Goal: Information Seeking & Learning: Learn about a topic

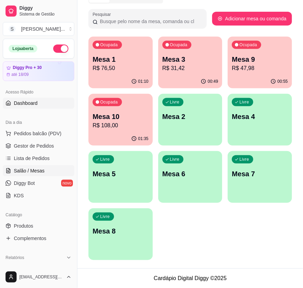
click at [47, 104] on link "Dashboard" at bounding box center [39, 103] width 72 height 11
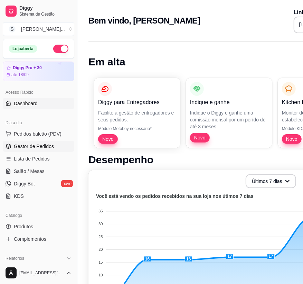
click at [45, 145] on span "Gestor de Pedidos" at bounding box center [34, 146] width 40 height 7
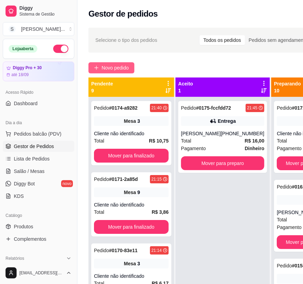
click at [114, 66] on span "Novo pedido" at bounding box center [115, 68] width 27 height 8
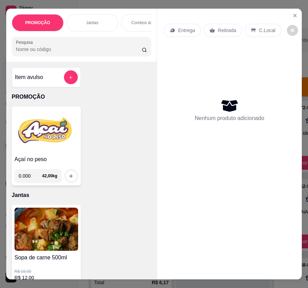
click at [55, 127] on img at bounding box center [47, 131] width 64 height 43
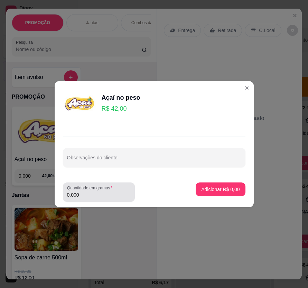
click at [115, 194] on input "0.000" at bounding box center [99, 195] width 64 height 7
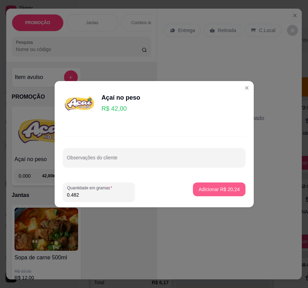
type input "0.482"
click at [201, 186] on p "Adicionar R$ 20,24" at bounding box center [219, 189] width 40 height 7
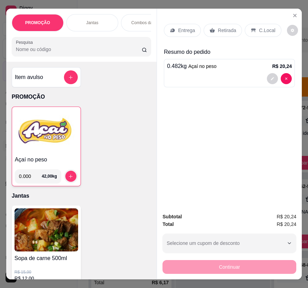
click at [259, 28] on p "C.Local" at bounding box center [267, 30] width 16 height 7
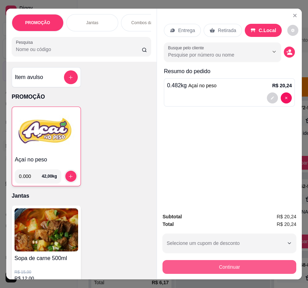
click at [252, 263] on button "Continuar" at bounding box center [229, 268] width 134 height 14
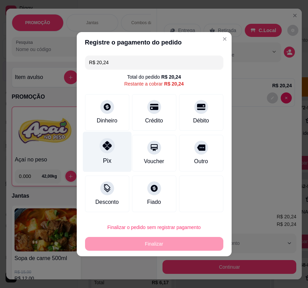
click at [108, 159] on div "Pix" at bounding box center [107, 161] width 8 height 9
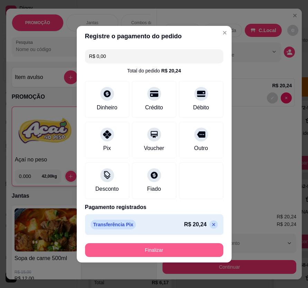
click at [171, 252] on button "Finalizar" at bounding box center [154, 251] width 138 height 14
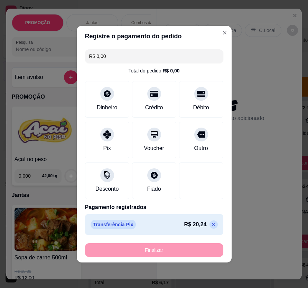
type input "-R$ 20,24"
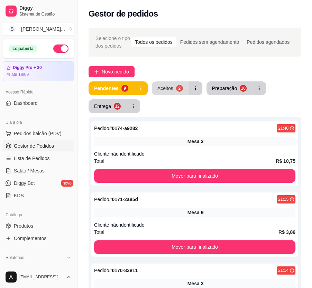
click at [169, 92] on button "Aceitos 2" at bounding box center [170, 89] width 37 height 14
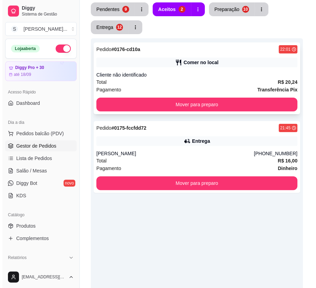
scroll to position [94, 0]
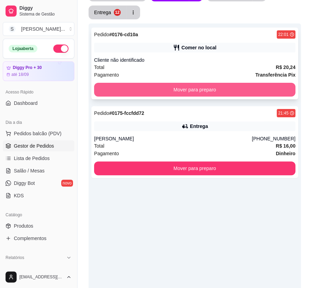
click at [199, 88] on button "Mover para preparo" at bounding box center [194, 90] width 201 height 14
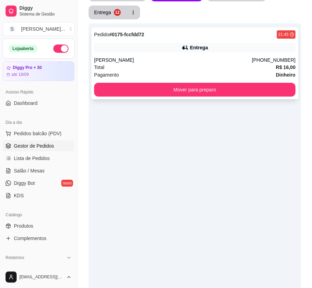
click at [252, 63] on div "[PERSON_NAME]" at bounding box center [173, 60] width 158 height 7
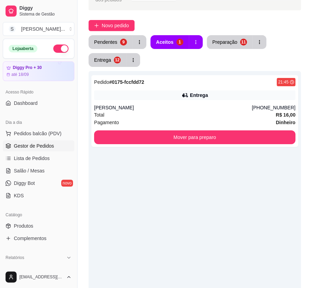
scroll to position [0, 0]
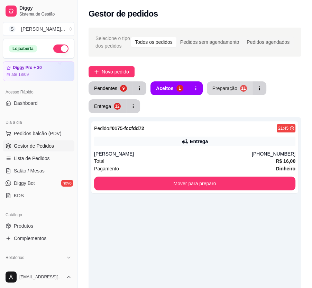
click at [218, 88] on div "Preparação" at bounding box center [224, 88] width 25 height 7
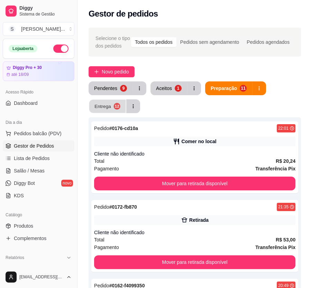
click at [122, 104] on button "Entrega 12" at bounding box center [107, 106] width 37 height 13
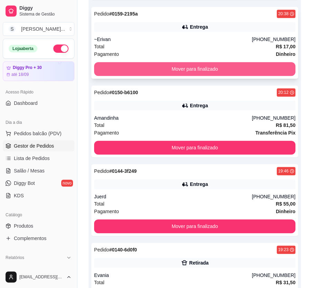
scroll to position [377, 0]
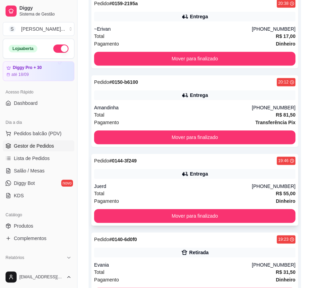
click at [235, 178] on div "Entrega" at bounding box center [194, 174] width 201 height 10
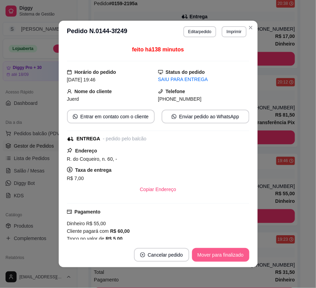
click at [229, 260] on button "Mover para finalizado" at bounding box center [220, 255] width 57 height 14
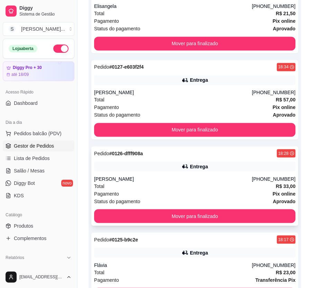
scroll to position [776, 0]
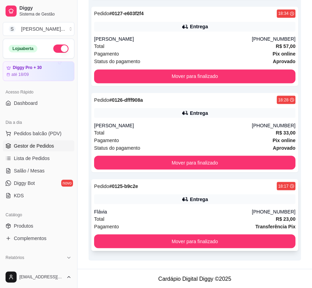
click at [206, 217] on div "Total R$ 23,00" at bounding box center [194, 219] width 201 height 8
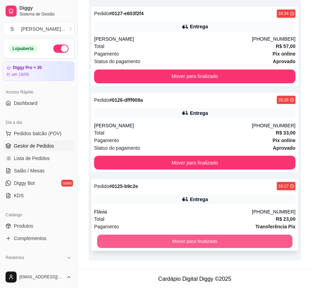
click at [269, 240] on button "Mover para finalizado" at bounding box center [194, 241] width 195 height 13
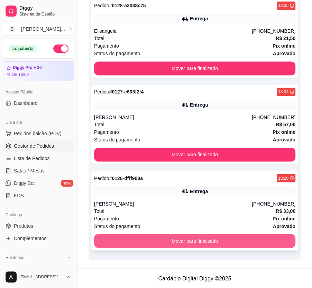
scroll to position [697, 0]
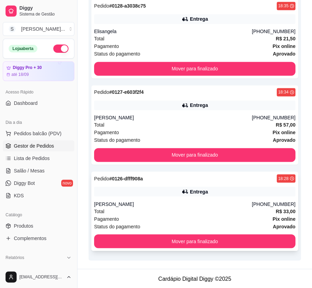
click at [261, 225] on div "Status do pagamento aprovado" at bounding box center [194, 227] width 201 height 8
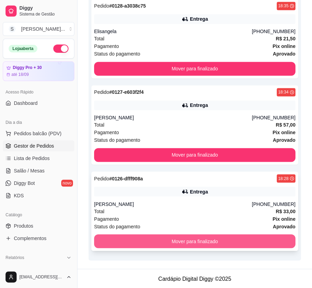
click at [267, 241] on button "Mover para finalizado" at bounding box center [194, 242] width 201 height 14
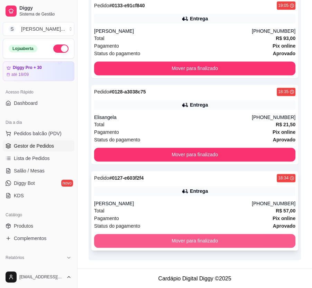
scroll to position [611, 0]
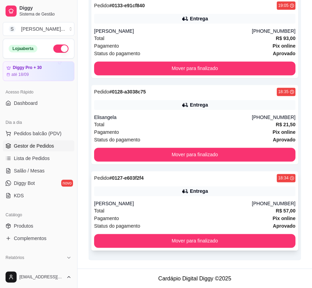
click at [265, 212] on div "Total R$ 57,00" at bounding box center [194, 211] width 201 height 8
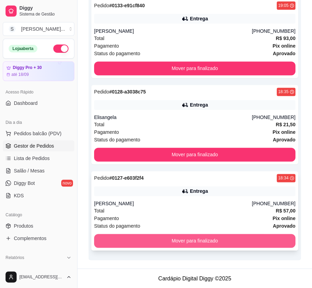
click at [276, 239] on button "Mover para finalizado" at bounding box center [194, 241] width 201 height 14
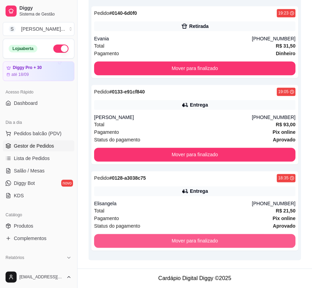
scroll to position [524, 0]
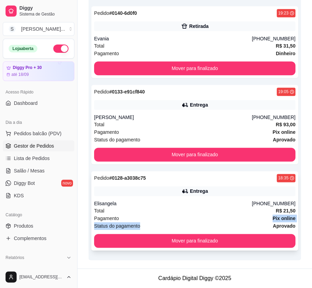
click at [267, 222] on div "Pagamento Pix online Status do pagamento aprovado" at bounding box center [194, 222] width 201 height 15
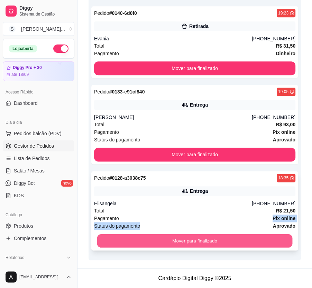
click at [272, 242] on button "Mover para finalizado" at bounding box center [194, 241] width 195 height 13
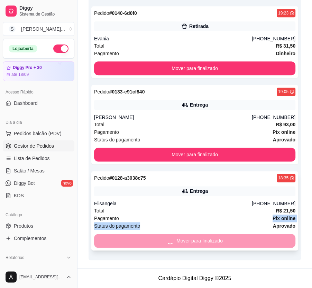
scroll to position [438, 0]
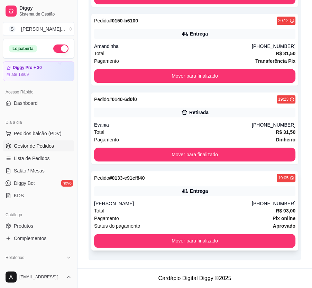
click at [257, 207] on div "Total R$ 93,00" at bounding box center [194, 211] width 201 height 8
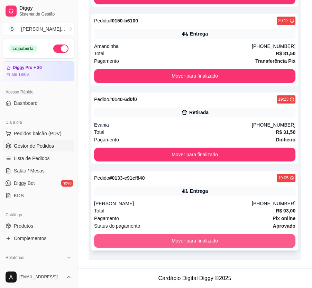
click at [276, 239] on button "Mover para finalizado" at bounding box center [194, 241] width 201 height 14
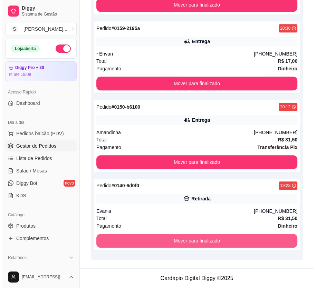
scroll to position [352, 0]
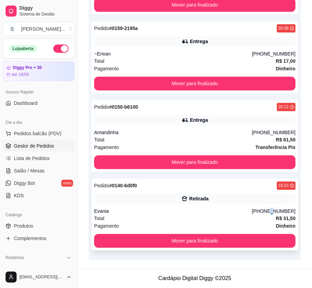
click at [276, 211] on div "[PHONE_NUMBER]" at bounding box center [274, 211] width 44 height 7
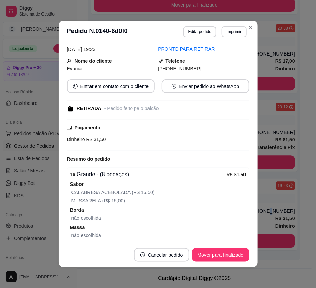
scroll to position [59, 0]
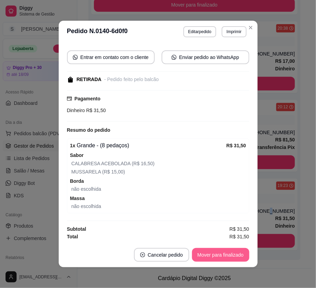
click at [239, 254] on button "Mover para finalizado" at bounding box center [220, 255] width 57 height 14
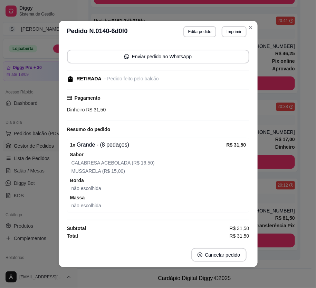
scroll to position [44, 0]
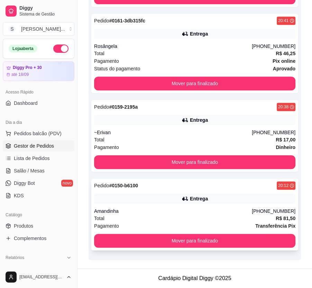
click at [238, 211] on div "Amandinha" at bounding box center [173, 211] width 158 height 7
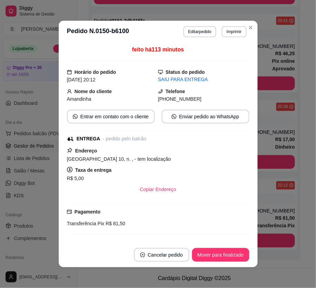
scroll to position [31, 0]
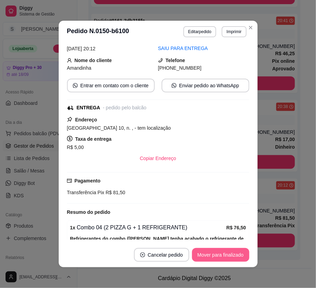
click at [226, 253] on button "Mover para finalizado" at bounding box center [220, 255] width 57 height 14
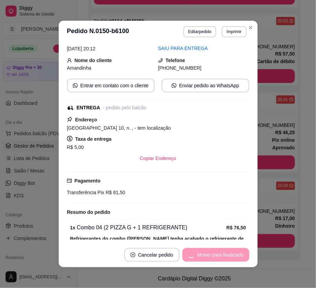
scroll to position [15, 0]
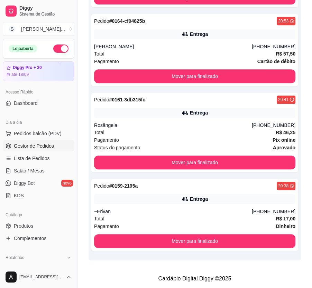
click at [303, 208] on div "Selecione o tipo dos pedidos Todos os pedidos Pedidos sem agendamento Pedidos a…" at bounding box center [194, 49] width 234 height 439
click at [267, 214] on div "[PHONE_NUMBER]" at bounding box center [274, 211] width 44 height 7
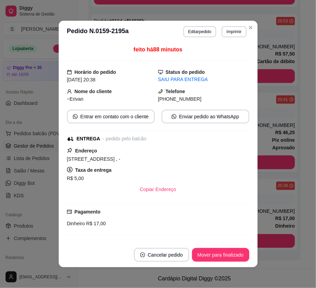
scroll to position [1, 0]
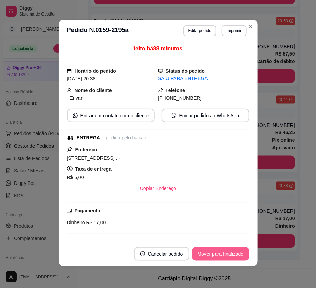
click at [228, 252] on button "Mover para finalizado" at bounding box center [220, 254] width 57 height 14
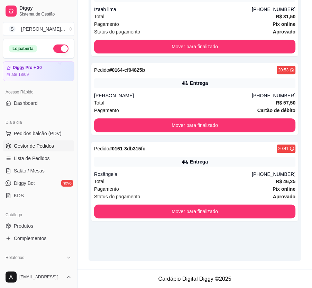
scroll to position [145, 0]
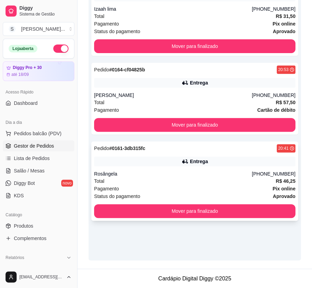
click at [229, 158] on div "Entrega" at bounding box center [194, 162] width 201 height 10
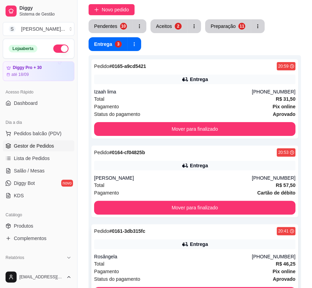
scroll to position [51, 0]
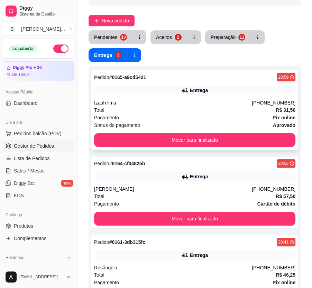
click at [193, 98] on div "Pedido # 0165-a9cd5421 20:59 Entrega Izaah lima [PHONE_NUMBER] Total R$ 31,50 P…" at bounding box center [194, 109] width 207 height 79
click at [172, 35] on button "Aceitos 2" at bounding box center [168, 37] width 37 height 14
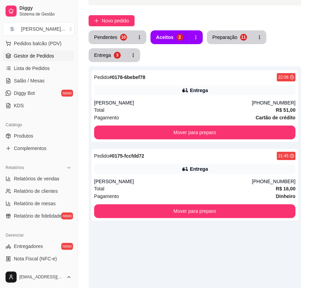
scroll to position [94, 0]
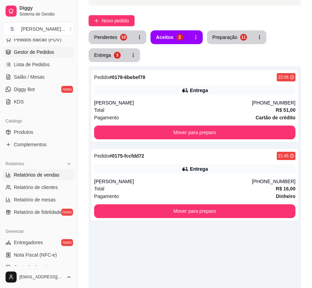
click at [31, 173] on span "Relatórios de vendas" at bounding box center [37, 175] width 46 height 7
select select "ALL"
select select "0"
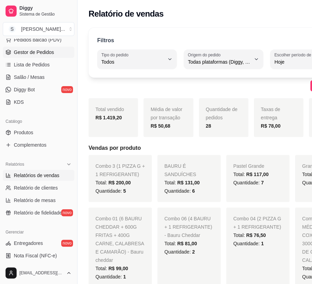
click at [47, 53] on span "Gestor de Pedidos" at bounding box center [34, 52] width 40 height 7
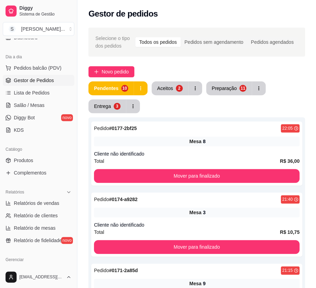
scroll to position [31, 0]
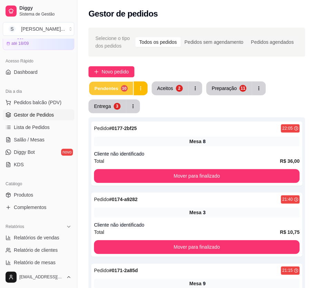
click at [121, 89] on div "10" at bounding box center [124, 88] width 7 height 7
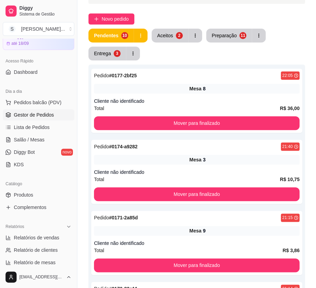
scroll to position [0, 0]
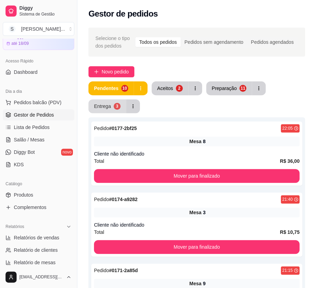
click at [107, 103] on div "Entrega" at bounding box center [102, 106] width 17 height 7
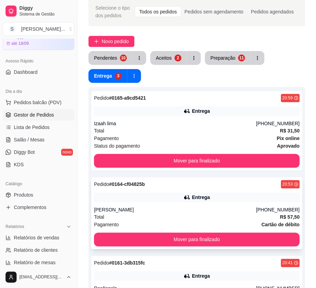
scroll to position [94, 0]
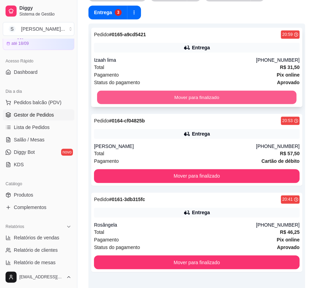
click at [191, 96] on button "Mover para finalizado" at bounding box center [196, 97] width 199 height 13
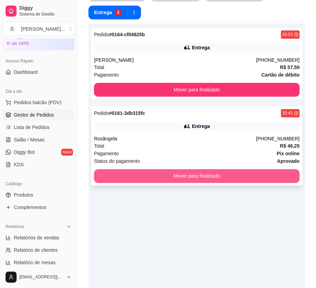
click at [212, 175] on button "Mover para finalizado" at bounding box center [197, 176] width 206 height 14
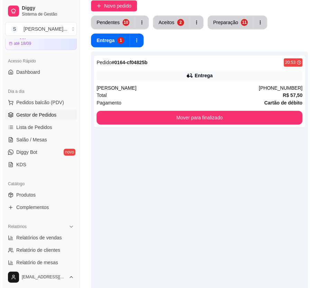
scroll to position [0, 0]
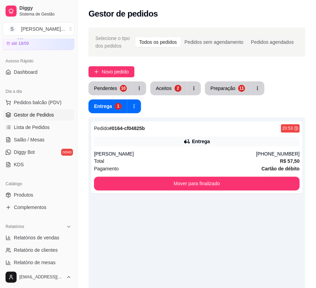
click at [177, 81] on div "Selecione o tipo dos pedidos Todos os pedidos Pedidos sem agendamento Pedidos a…" at bounding box center [196, 218] width 239 height 391
click at [169, 83] on button "Aceitos 2" at bounding box center [168, 89] width 37 height 14
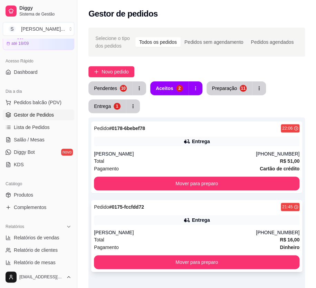
click at [132, 221] on div "Entrega" at bounding box center [197, 221] width 206 height 10
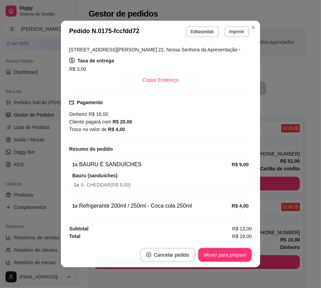
scroll to position [1, 0]
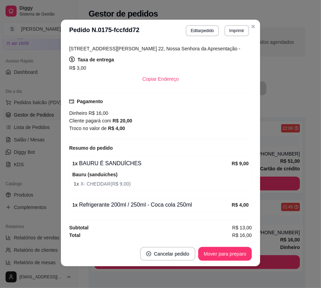
click at [229, 251] on button "Mover para preparo" at bounding box center [225, 254] width 54 height 14
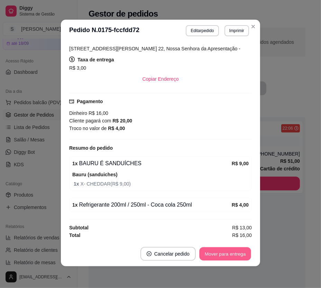
click at [230, 253] on button "Mover para entrega" at bounding box center [225, 254] width 52 height 13
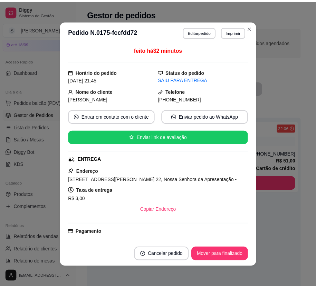
scroll to position [0, 0]
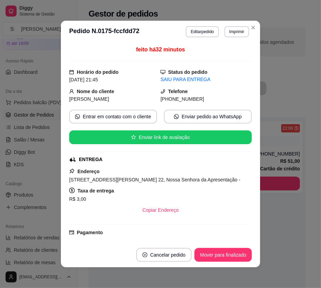
click at [173, 101] on span "[PHONE_NUMBER]" at bounding box center [182, 99] width 44 height 6
drag, startPoint x: 170, startPoint y: 100, endPoint x: 198, endPoint y: 98, distance: 28.0
click at [195, 100] on div "[PHONE_NUMBER]" at bounding box center [205, 99] width 91 height 8
copy span "8878-5299"
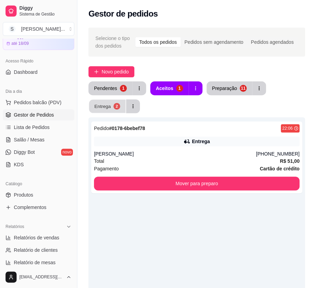
click at [102, 110] on div "Entrega" at bounding box center [102, 106] width 17 height 7
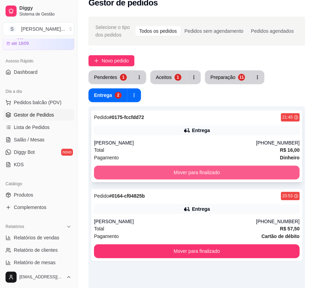
scroll to position [31, 0]
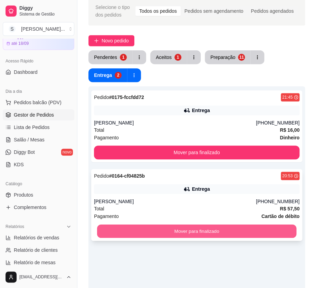
click at [271, 228] on button "Mover para finalizado" at bounding box center [196, 231] width 199 height 13
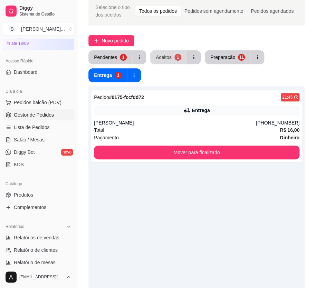
click at [163, 61] on button "Aceitos 1" at bounding box center [168, 57] width 37 height 14
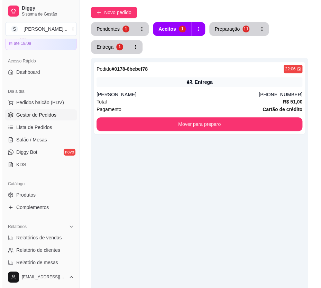
scroll to position [94, 0]
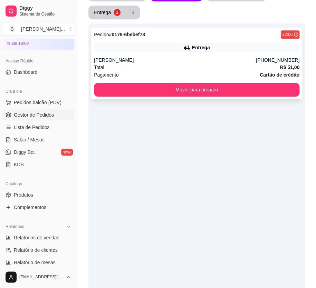
click at [237, 67] on div "Total R$ 51,00" at bounding box center [197, 68] width 206 height 8
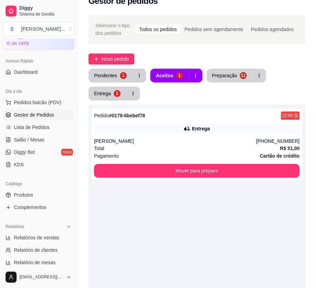
scroll to position [0, 0]
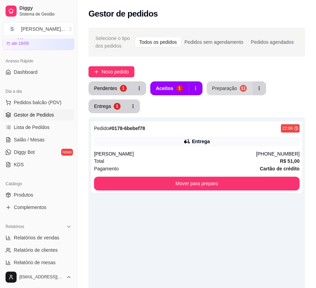
click at [221, 86] on div "Preparação" at bounding box center [224, 88] width 25 height 7
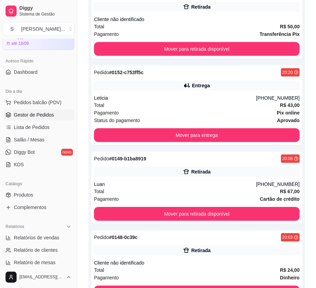
scroll to position [408, 0]
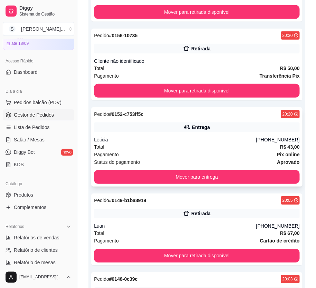
click at [250, 147] on div "Total R$ 43,00" at bounding box center [197, 147] width 206 height 8
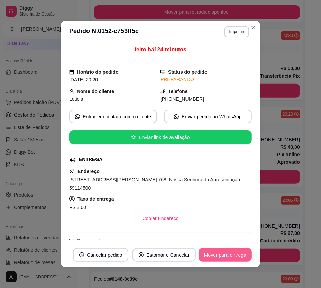
click at [239, 256] on button "Mover para entrega" at bounding box center [224, 255] width 53 height 14
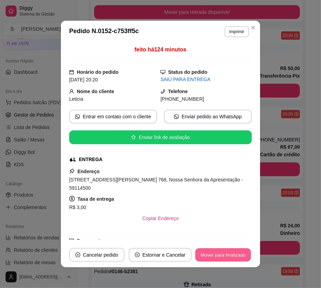
click at [230, 249] on button "Mover para finalizado" at bounding box center [223, 255] width 56 height 13
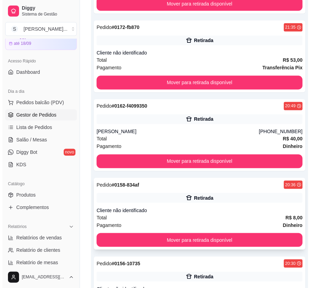
scroll to position [0, 0]
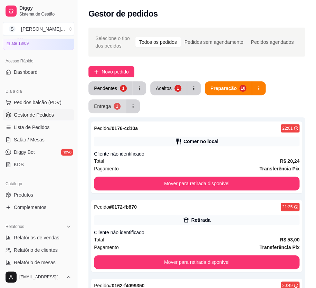
click at [104, 109] on div "Entrega" at bounding box center [102, 106] width 17 height 7
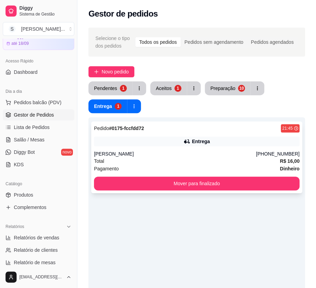
click at [257, 160] on div "Total R$ 16,00" at bounding box center [197, 162] width 206 height 8
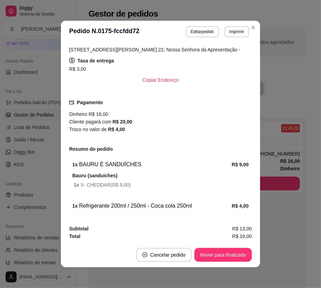
scroll to position [1, 0]
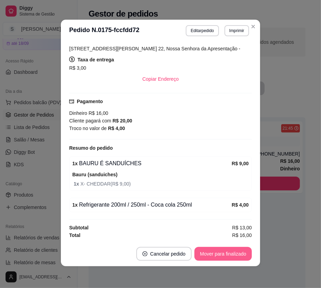
click at [239, 261] on footer "Cancelar pedido Mover para finalizado" at bounding box center [160, 254] width 199 height 25
click at [236, 255] on button "Mover para finalizado" at bounding box center [222, 254] width 57 height 14
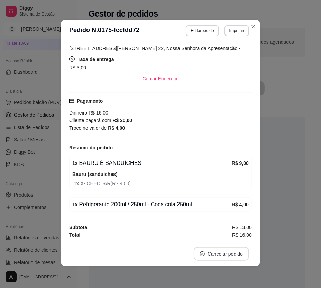
scroll to position [114, 0]
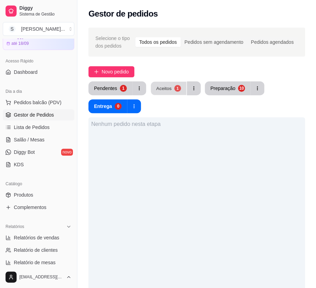
click at [164, 86] on div "Aceitos" at bounding box center [164, 88] width 16 height 7
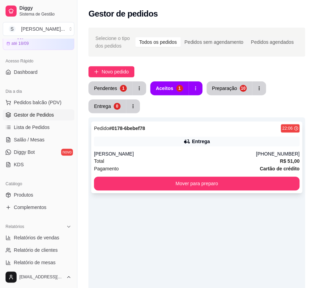
click at [239, 149] on div "Pedido # 0178-6bebef78 22:06 Entrega [PERSON_NAME] [PHONE_NUMBER] Total R$ 51,0…" at bounding box center [196, 158] width 211 height 72
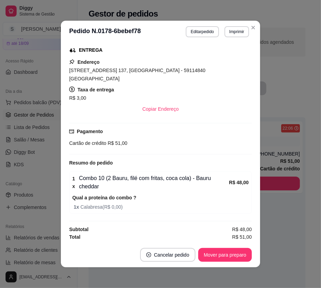
scroll to position [110, 0]
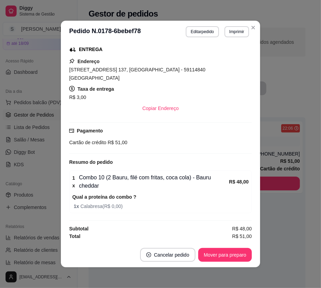
drag, startPoint x: 257, startPoint y: 140, endPoint x: 267, endPoint y: 140, distance: 10.0
click at [267, 140] on div "**********" at bounding box center [160, 144] width 321 height 288
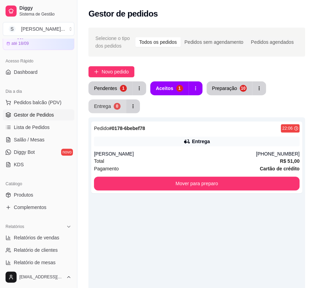
click at [104, 104] on div "Entrega" at bounding box center [102, 106] width 17 height 7
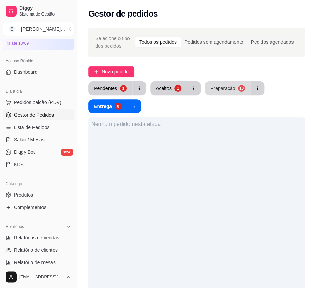
click at [227, 87] on div "Preparação" at bounding box center [222, 88] width 25 height 7
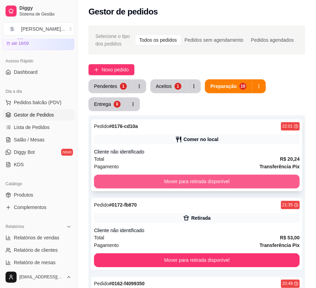
scroll to position [0, 0]
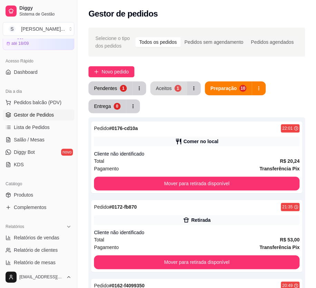
click at [168, 86] on div "Aceitos" at bounding box center [164, 88] width 16 height 7
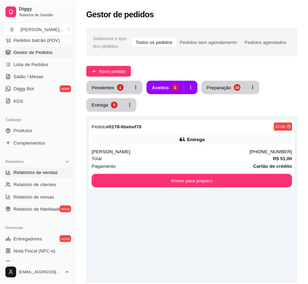
scroll to position [94, 0]
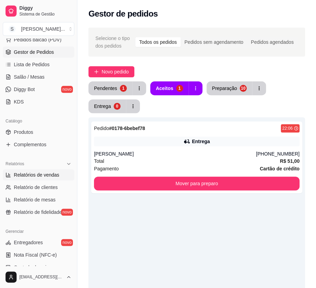
click at [47, 177] on span "Relatórios de vendas" at bounding box center [37, 175] width 46 height 7
select select "ALL"
select select "0"
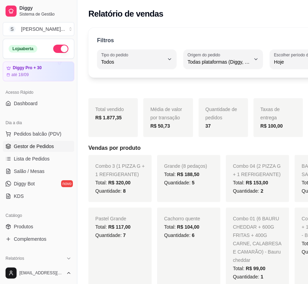
click at [50, 144] on span "Gestor de Pedidos" at bounding box center [34, 146] width 40 height 7
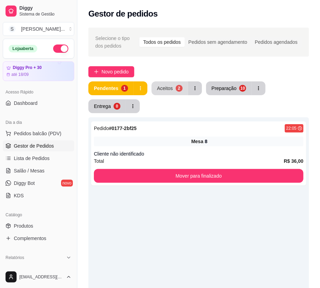
click at [171, 90] on div "Aceitos" at bounding box center [165, 88] width 16 height 7
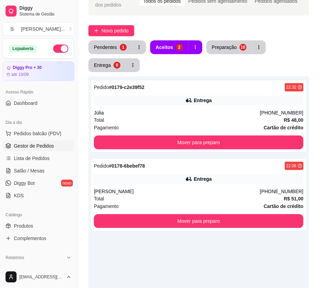
scroll to position [94, 0]
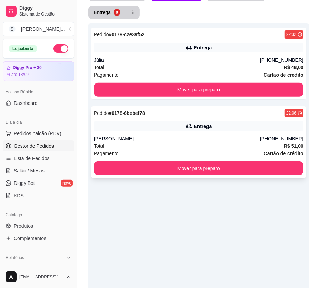
click at [232, 142] on div "[PERSON_NAME]" at bounding box center [177, 138] width 166 height 7
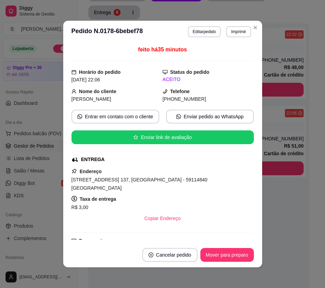
click at [231, 248] on button "Mover para preparo" at bounding box center [227, 255] width 54 height 14
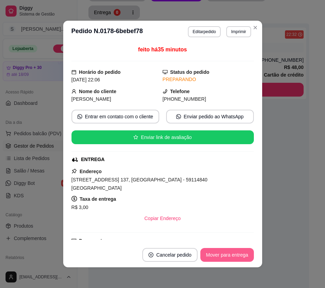
click at [245, 252] on button "Mover para entrega" at bounding box center [226, 255] width 53 height 14
click at [240, 259] on button "Mover para finalizado" at bounding box center [225, 255] width 57 height 14
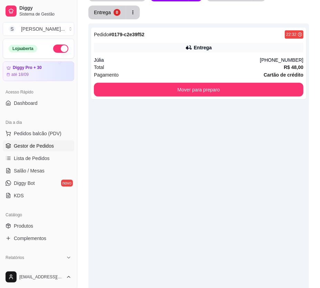
click at [302, 185] on div "Pedido # 0179-c2e39f52 22:32 Entrega Júlia [PHONE_NUMBER] Total R$ 48,00 Pagame…" at bounding box center [198, 167] width 221 height 288
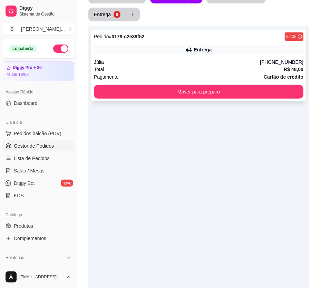
scroll to position [0, 0]
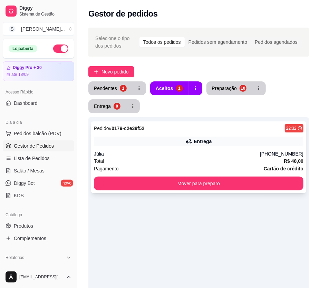
click at [218, 144] on div "Entrega" at bounding box center [199, 142] width 210 height 10
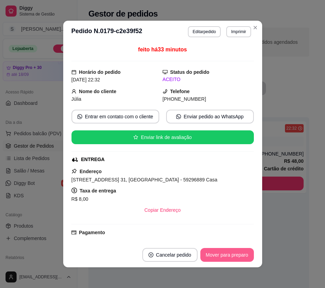
click at [238, 254] on button "Mover para preparo" at bounding box center [227, 255] width 54 height 14
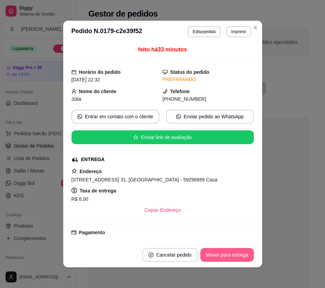
click at [240, 255] on button "Mover para entrega" at bounding box center [226, 255] width 53 height 14
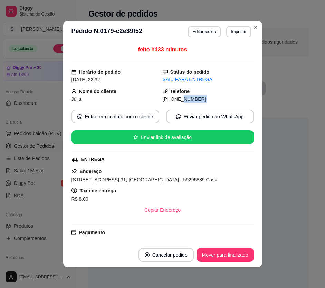
drag, startPoint x: 172, startPoint y: 101, endPoint x: 207, endPoint y: 104, distance: 35.0
click at [207, 104] on div "feito há 33 minutos Horário do pedido [DATE] 22:32 Status do pedido SAIU PARA E…" at bounding box center [163, 143] width 182 height 195
copy div "9106-6333 Entrar em contato com o cliente Enviar pedido ao WhatsApp Enviar link…"
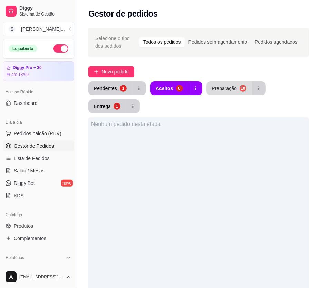
click at [237, 92] on button "Preparação 10" at bounding box center [230, 89] width 46 height 14
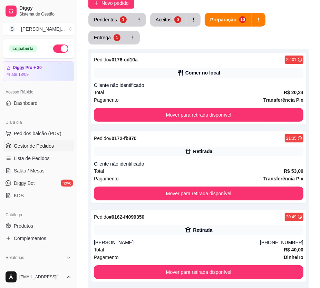
scroll to position [31, 0]
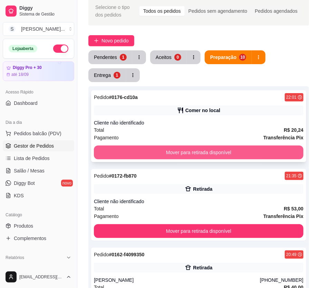
click at [246, 154] on button "Mover para retirada disponível" at bounding box center [199, 153] width 210 height 14
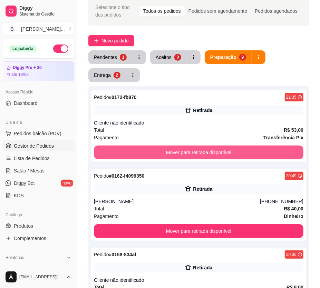
click at [246, 154] on button "Mover para retirada disponível" at bounding box center [199, 153] width 210 height 14
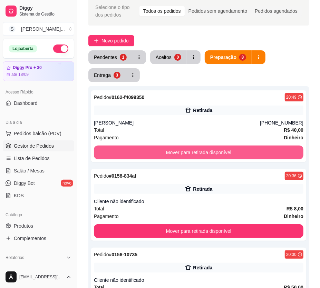
click at [246, 154] on button "Mover para retirada disponível" at bounding box center [199, 153] width 210 height 14
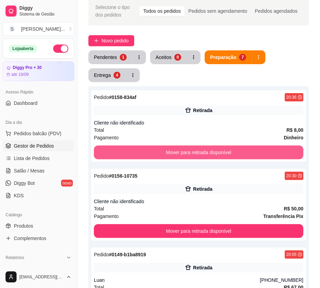
click at [246, 154] on button "Mover para retirada disponível" at bounding box center [199, 153] width 210 height 14
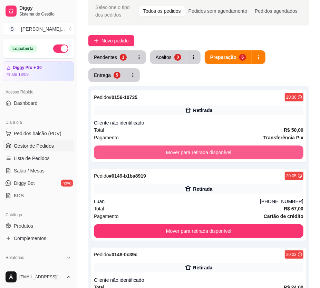
click at [246, 154] on button "Mover para retirada disponível" at bounding box center [199, 153] width 210 height 14
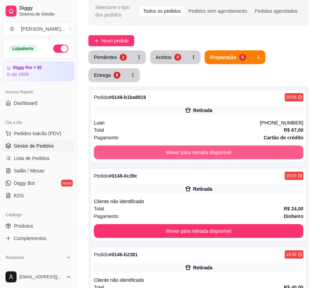
click at [246, 154] on button "Mover para retirada disponível" at bounding box center [199, 153] width 210 height 14
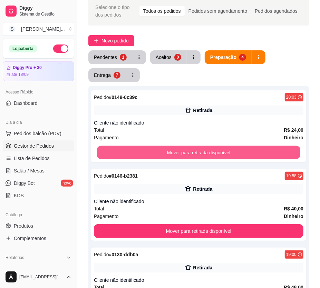
click at [246, 154] on button "Mover para retirada disponível" at bounding box center [198, 152] width 203 height 13
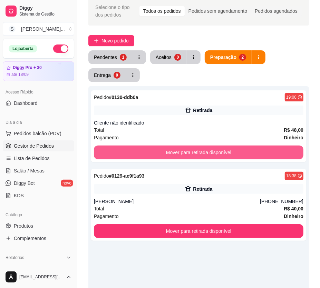
click at [246, 154] on button "Mover para retirada disponível" at bounding box center [199, 153] width 210 height 14
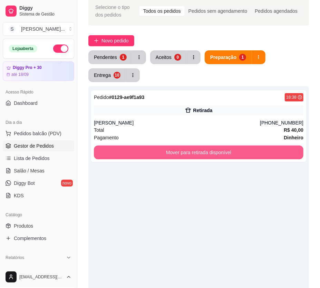
click at [246, 154] on button "Mover para retirada disponível" at bounding box center [199, 153] width 210 height 14
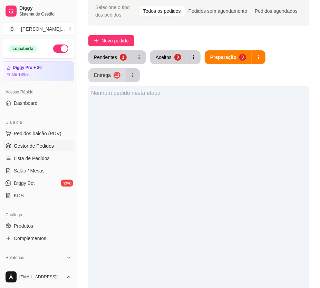
click at [114, 78] on button "Entrega 11" at bounding box center [107, 75] width 38 height 14
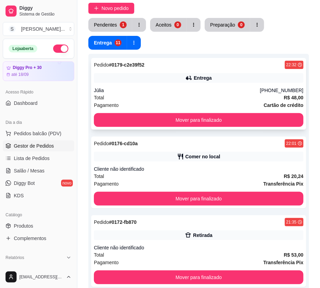
scroll to position [94, 0]
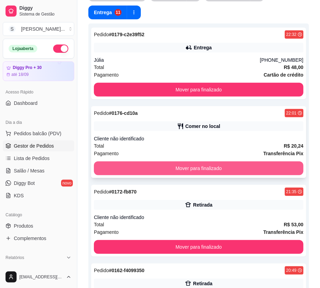
click at [254, 170] on button "Mover para finalizado" at bounding box center [199, 169] width 210 height 14
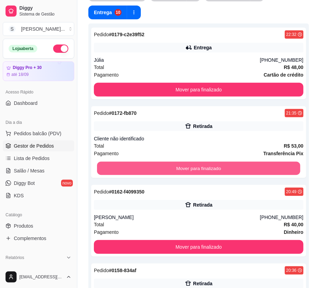
click at [254, 170] on button "Mover para finalizado" at bounding box center [198, 168] width 203 height 13
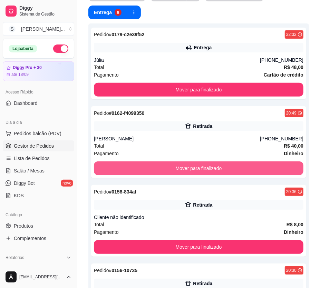
click at [254, 170] on button "Mover para finalizado" at bounding box center [199, 169] width 210 height 14
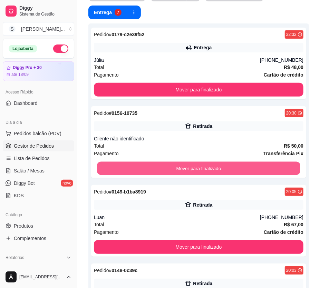
click at [254, 170] on button "Mover para finalizado" at bounding box center [198, 168] width 203 height 13
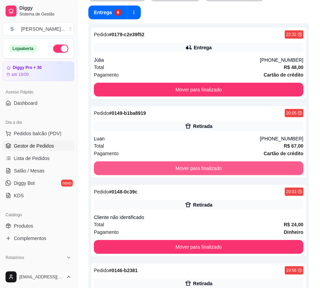
click at [254, 170] on button "Mover para finalizado" at bounding box center [199, 169] width 210 height 14
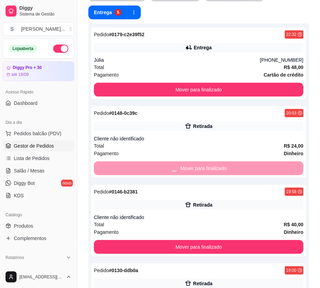
click at [254, 240] on button "Mover para finalizado" at bounding box center [199, 247] width 210 height 14
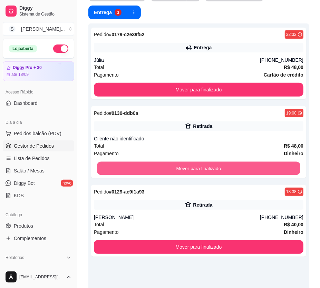
click at [254, 170] on button "Mover para finalizado" at bounding box center [198, 168] width 203 height 13
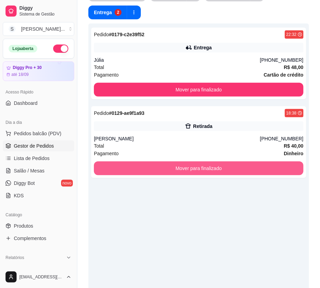
click at [254, 170] on button "Mover para finalizado" at bounding box center [199, 169] width 210 height 14
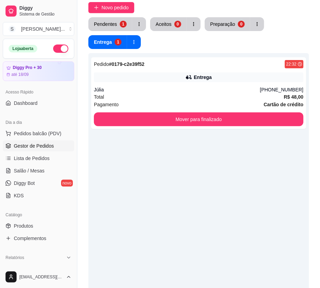
scroll to position [0, 0]
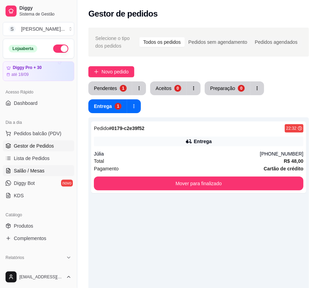
click at [46, 172] on link "Salão / Mesas" at bounding box center [39, 170] width 72 height 11
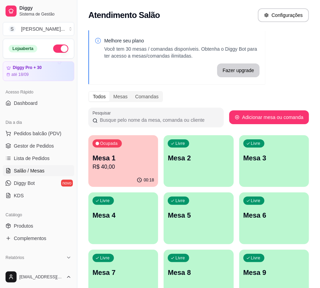
click at [135, 173] on div "Ocupada Mesa 1 R$ 40,00" at bounding box center [123, 154] width 70 height 38
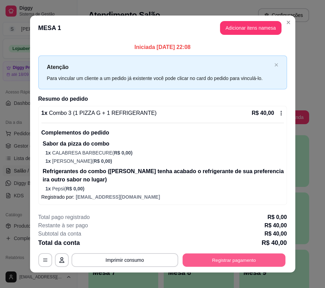
click at [205, 257] on button "Registrar pagamento" at bounding box center [233, 260] width 103 height 13
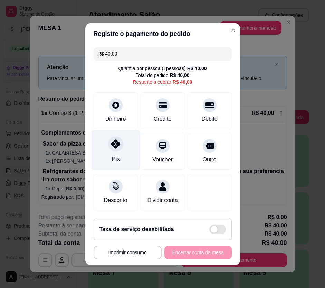
click at [124, 150] on div "Pix" at bounding box center [115, 150] width 49 height 40
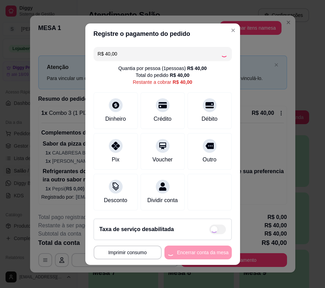
type input "R$ 0,00"
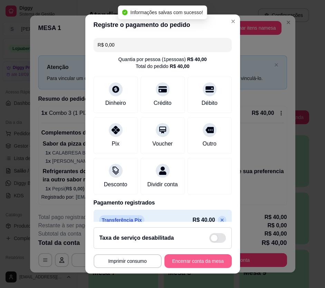
click at [169, 262] on button "Encerrar conta da mesa" at bounding box center [197, 262] width 67 height 14
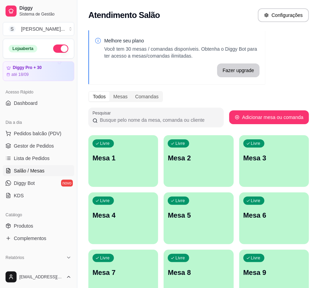
scroll to position [99, 0]
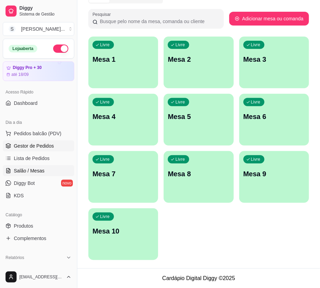
click at [34, 145] on span "Gestor de Pedidos" at bounding box center [34, 146] width 40 height 7
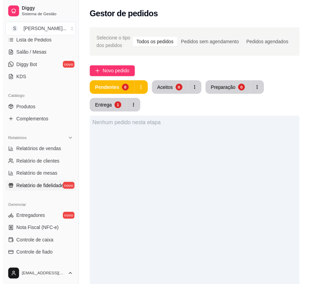
scroll to position [125, 0]
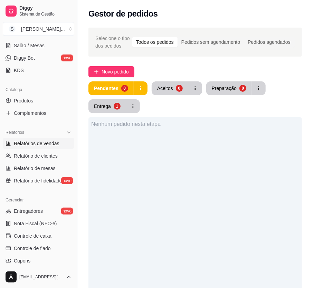
click at [31, 146] on span "Relatórios de vendas" at bounding box center [37, 143] width 46 height 7
select select "ALL"
select select "0"
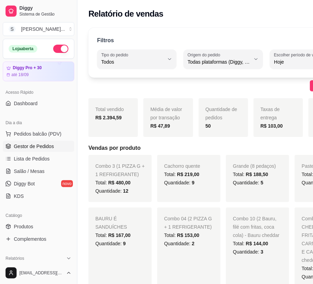
click at [44, 146] on span "Gestor de Pedidos" at bounding box center [34, 146] width 40 height 7
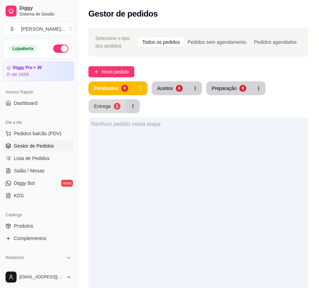
click at [109, 107] on div "Entrega" at bounding box center [102, 106] width 17 height 7
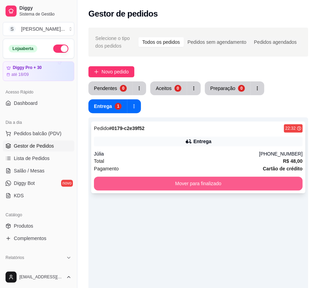
click at [286, 182] on button "Mover para finalizado" at bounding box center [198, 184] width 209 height 14
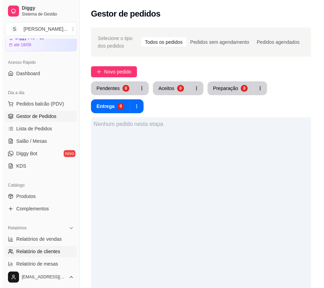
scroll to position [94, 0]
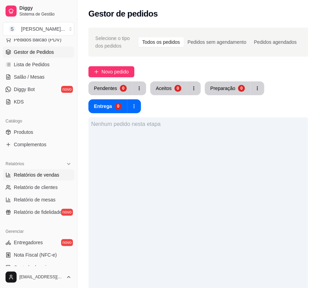
click at [50, 175] on span "Relatórios de vendas" at bounding box center [37, 175] width 46 height 7
select select "ALL"
select select "0"
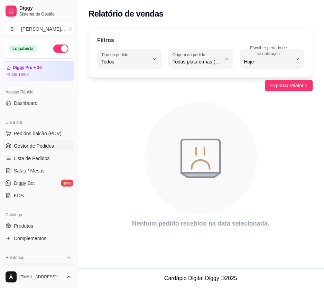
click at [42, 145] on span "Gestor de Pedidos" at bounding box center [34, 146] width 40 height 7
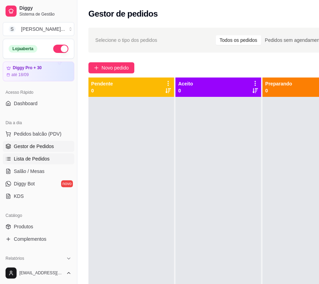
click at [41, 155] on span "Lista de Pedidos" at bounding box center [32, 158] width 36 height 7
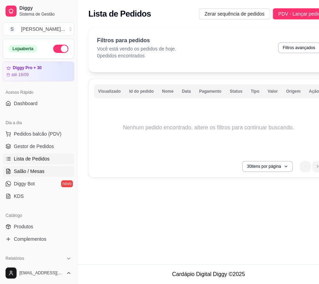
click at [32, 173] on span "Salão / Mesas" at bounding box center [29, 171] width 31 height 7
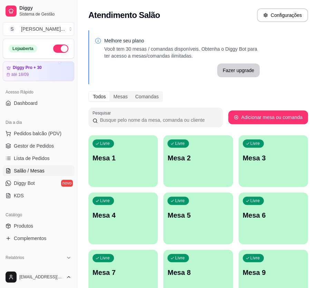
click at [34, 140] on ul "Pedidos balcão (PDV) Gestor de Pedidos Lista de Pedidos Salão / Mesas Diggy Bot…" at bounding box center [39, 164] width 72 height 73
click at [38, 147] on span "Gestor de Pedidos" at bounding box center [34, 146] width 40 height 7
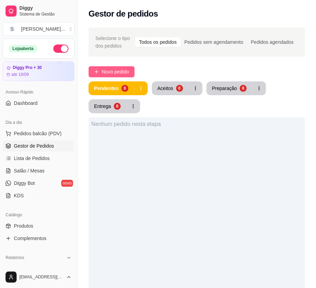
click at [120, 74] on span "Novo pedido" at bounding box center [115, 72] width 27 height 8
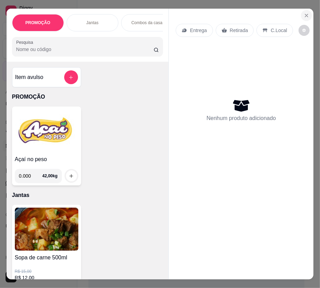
click at [303, 10] on button "Close" at bounding box center [306, 15] width 11 height 11
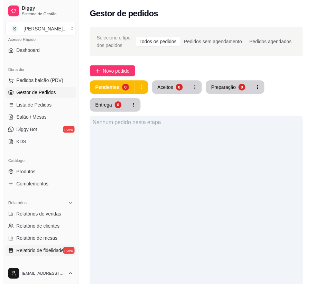
scroll to position [63, 0]
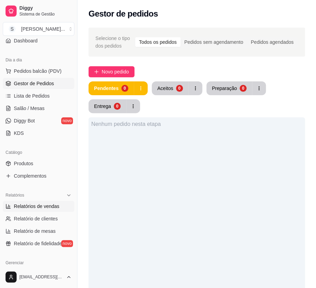
click at [31, 203] on span "Relatórios de vendas" at bounding box center [37, 206] width 46 height 7
select select "ALL"
select select "0"
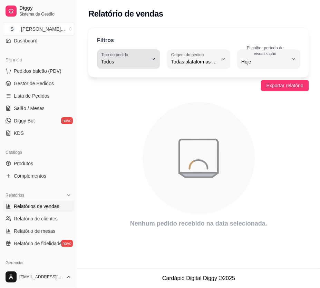
click at [146, 65] on span "Todos" at bounding box center [124, 61] width 47 height 7
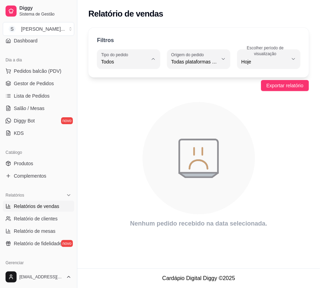
click at [129, 93] on span "Entrega" at bounding box center [126, 89] width 44 height 7
type input "DELIVERY"
select select "DELIVERY"
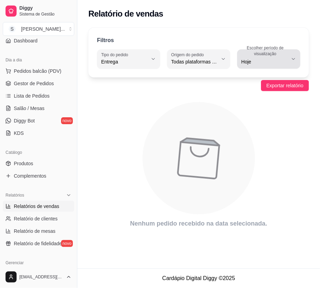
click at [271, 57] on div "Hoje" at bounding box center [264, 59] width 47 height 14
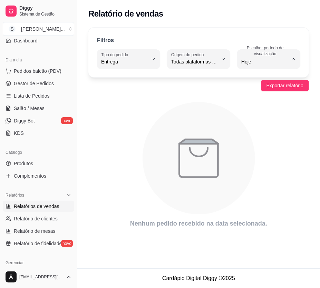
click at [255, 88] on span "Ontem" at bounding box center [266, 89] width 44 height 7
type input "1"
select select "1"
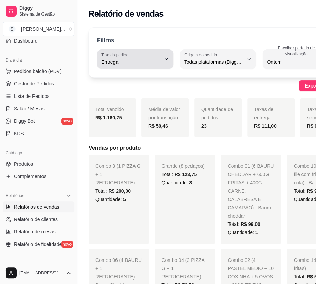
click at [158, 62] on button "Tipo do pedido Entrega" at bounding box center [135, 58] width 76 height 19
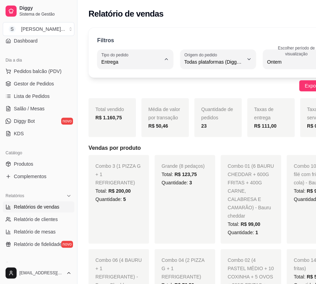
click at [128, 100] on span "Retirada" at bounding box center [130, 100] width 53 height 7
type input "PICKUP"
select select "PICKUP"
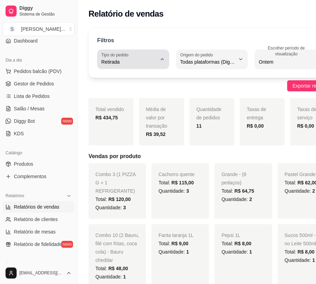
click at [159, 58] on icon "button" at bounding box center [162, 59] width 6 height 6
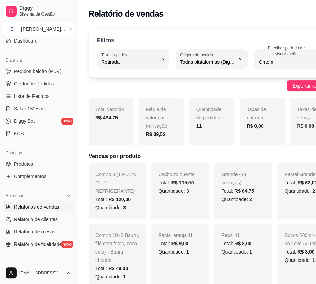
click at [121, 115] on span "Mesa" at bounding box center [127, 111] width 47 height 7
type input "IN_STORE"
select select "IN_STORE"
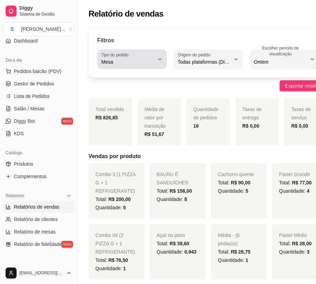
click at [159, 63] on button "Tipo do pedido Mesa" at bounding box center [131, 58] width 69 height 19
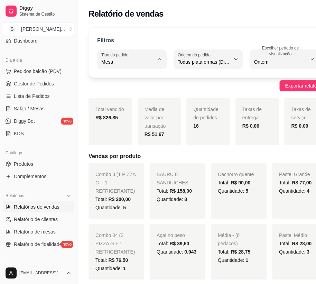
click at [139, 122] on span "Consumo local" at bounding box center [129, 123] width 51 height 7
type input "EAT_IN"
select select "EAT_IN"
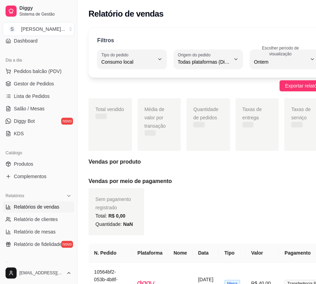
scroll to position [7, 0]
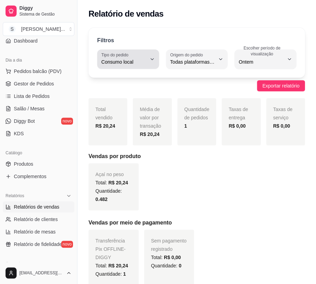
click at [155, 60] on button "Tipo do pedido Consumo local" at bounding box center [128, 58] width 62 height 19
click at [128, 114] on span "Mesa" at bounding box center [125, 111] width 43 height 7
type input "IN_STORE"
select select "IN_STORE"
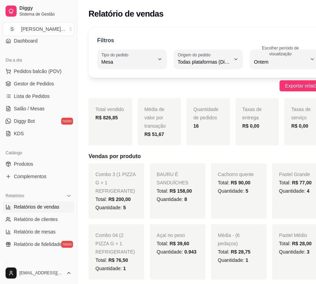
type input "EAT_IN"
select select "EAT_IN"
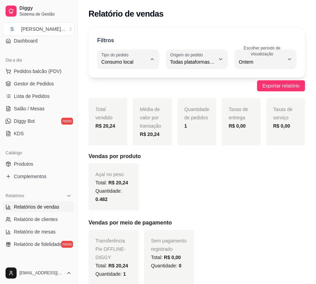
click at [118, 112] on span "Mesa" at bounding box center [125, 111] width 43 height 7
type input "IN_STORE"
select select "IN_STORE"
